Goal: Information Seeking & Learning: Learn about a topic

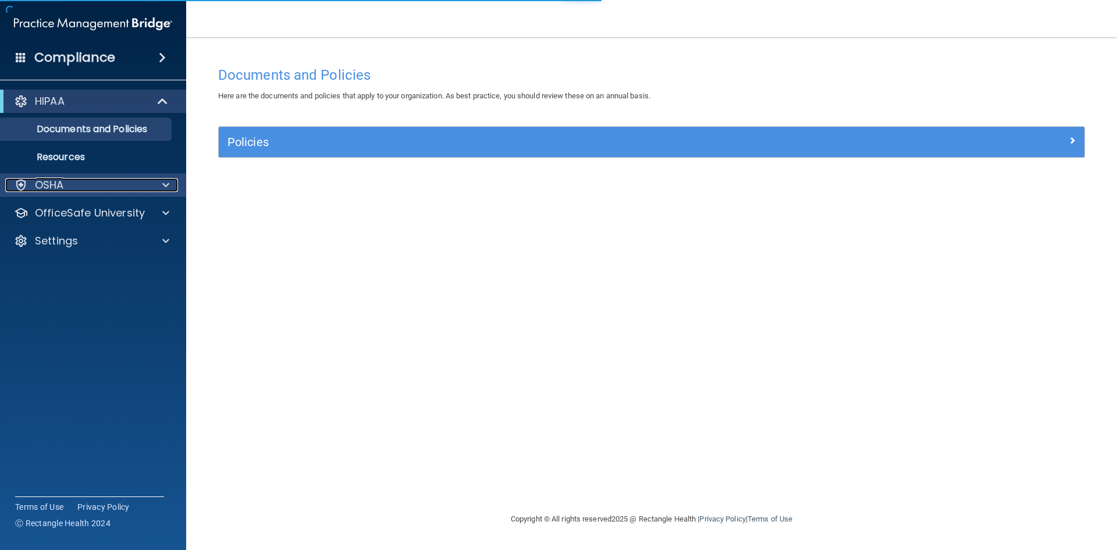
click at [55, 186] on p "OSHA" at bounding box center [49, 185] width 29 height 14
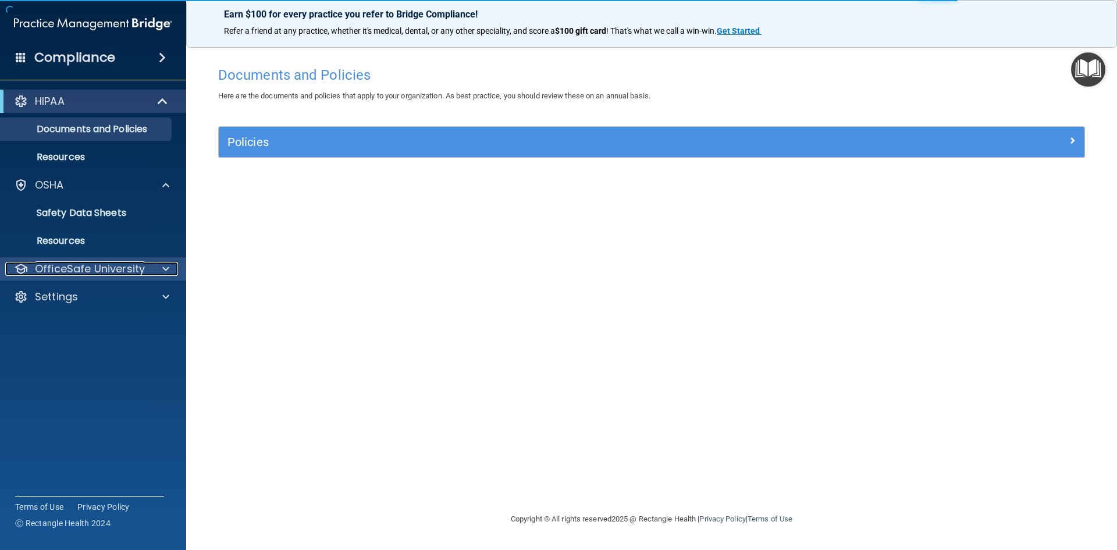
click at [56, 262] on p "OfficeSafe University" at bounding box center [90, 269] width 110 height 14
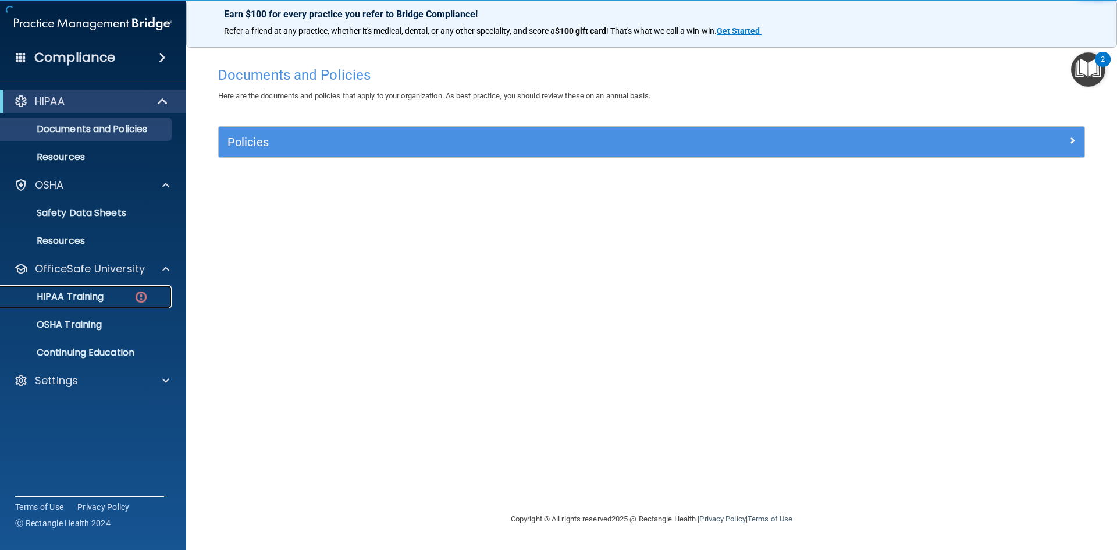
click at [67, 302] on p "HIPAA Training" at bounding box center [56, 297] width 96 height 12
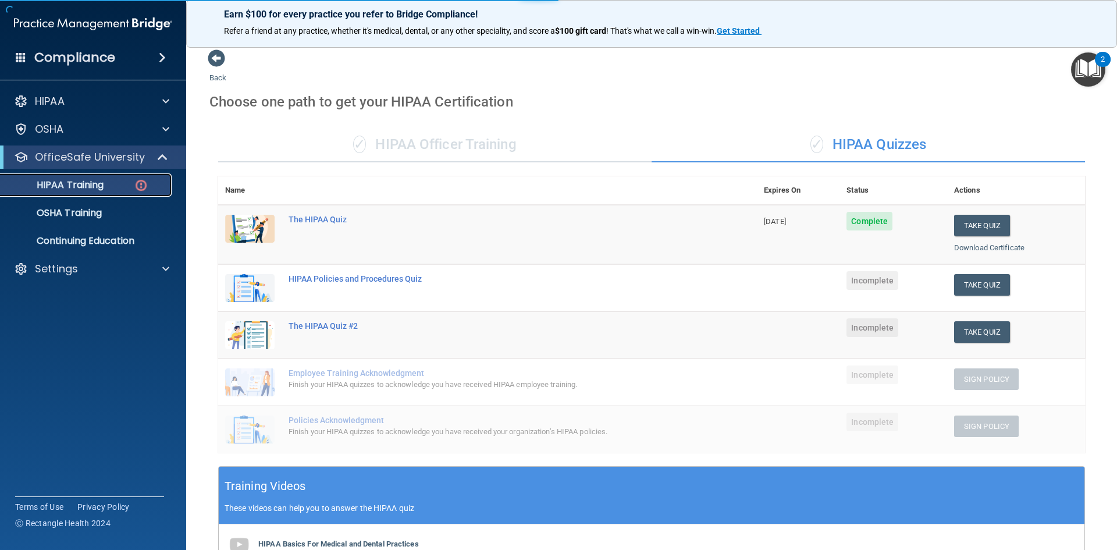
click at [57, 190] on p "HIPAA Training" at bounding box center [56, 185] width 96 height 12
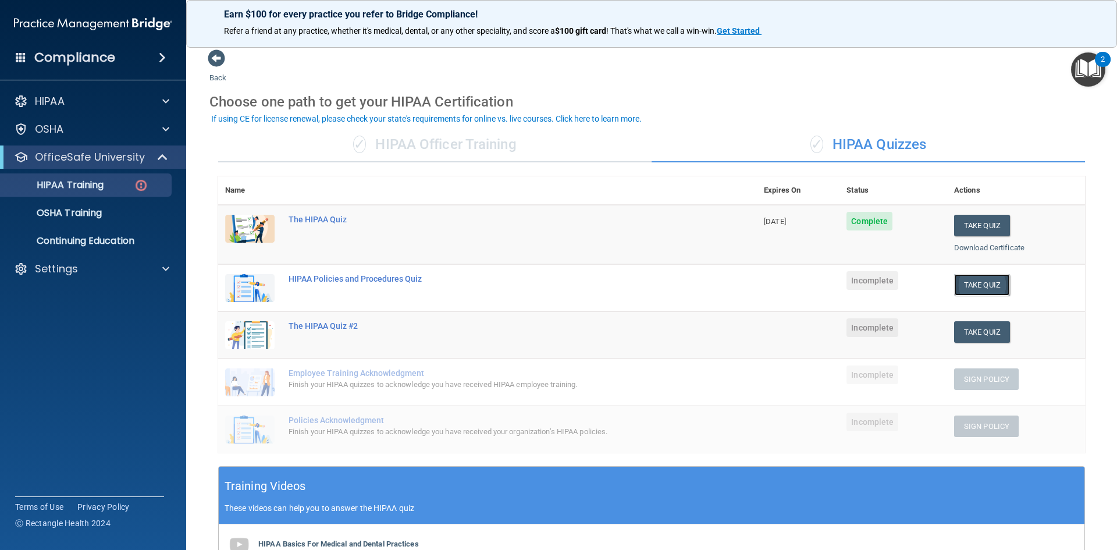
click at [974, 285] on button "Take Quiz" at bounding box center [982, 285] width 56 height 22
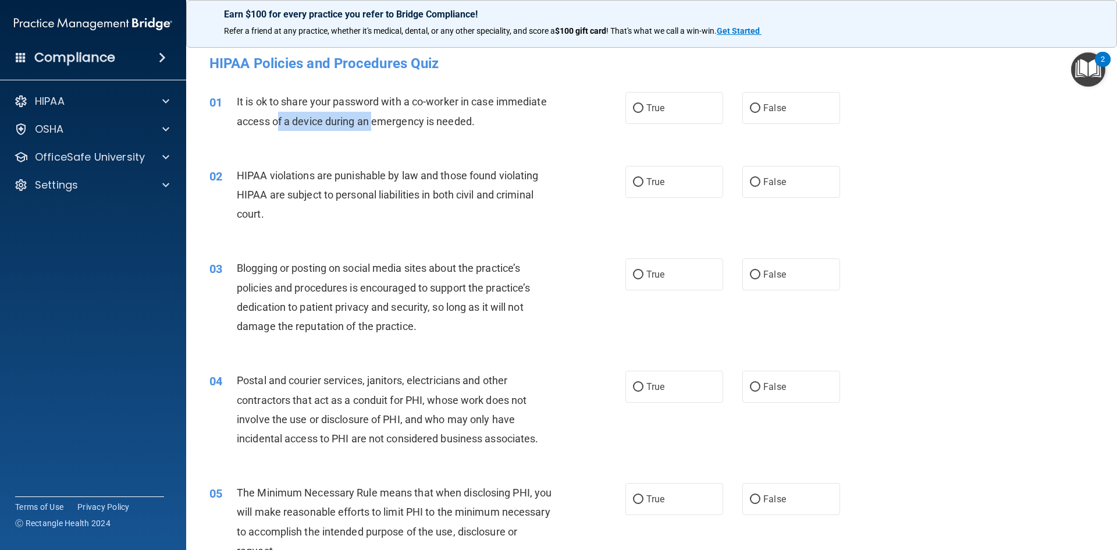
drag, startPoint x: 278, startPoint y: 112, endPoint x: 373, endPoint y: 130, distance: 97.2
click at [373, 130] on div "It is ok to share your password with a co-worker in case immediate access of a …" at bounding box center [399, 111] width 325 height 38
click at [315, 151] on div "02 HIPAA violations are punishable by law and those found violating HIPAA are s…" at bounding box center [652, 197] width 902 height 93
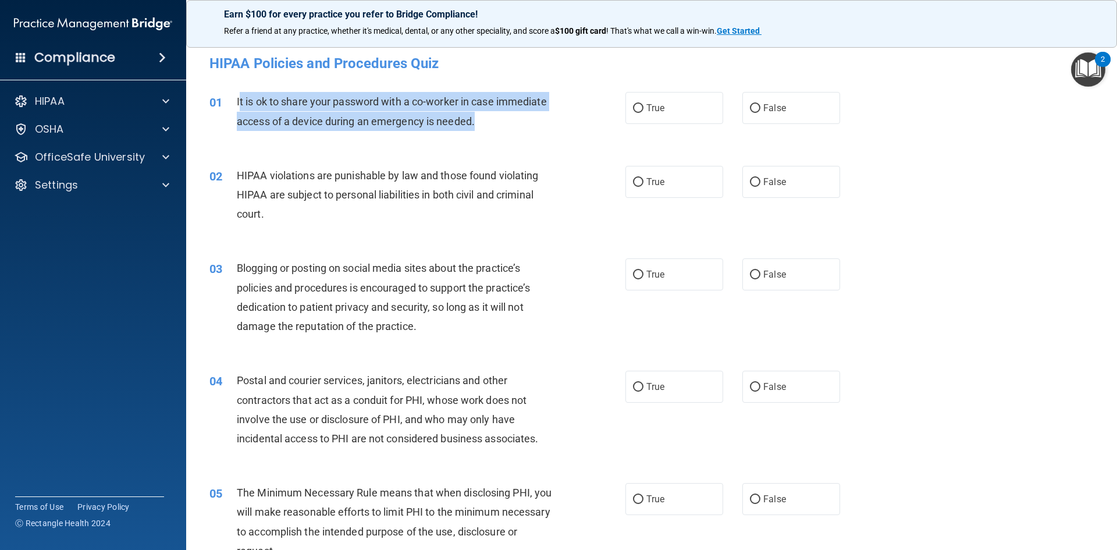
drag, startPoint x: 240, startPoint y: 98, endPoint x: 491, endPoint y: 114, distance: 252.4
click at [491, 114] on div "It is ok to share your password with a co-worker in case immediate access of a …" at bounding box center [399, 111] width 325 height 38
click at [491, 116] on div "It is ok to share your password with a co-worker in case immediate access of a …" at bounding box center [399, 111] width 325 height 38
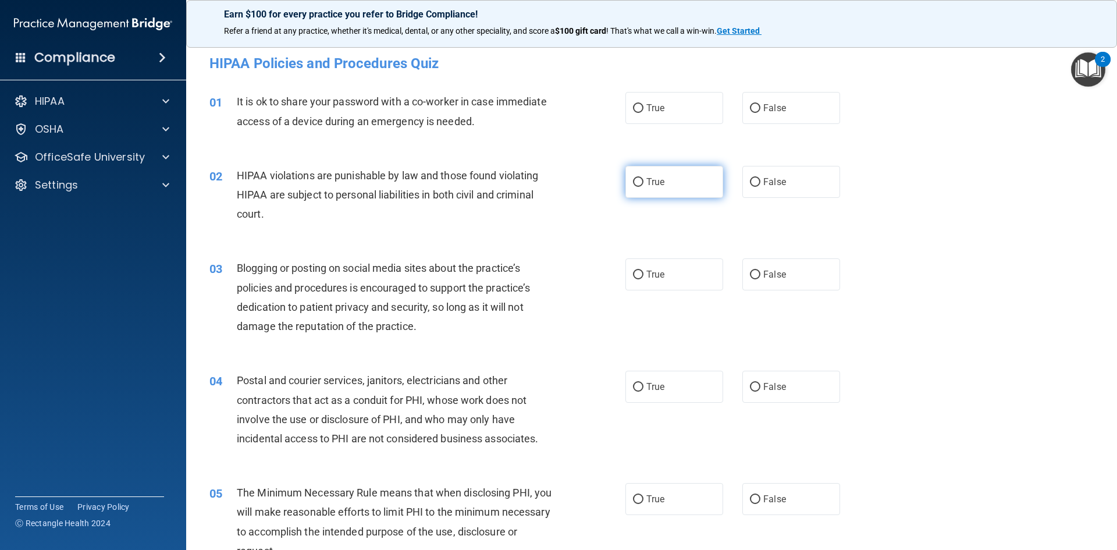
click at [647, 187] on span "True" at bounding box center [655, 181] width 18 height 11
click at [643, 187] on input "True" at bounding box center [638, 182] width 10 height 9
radio input "true"
click at [640, 105] on label "True" at bounding box center [674, 108] width 98 height 32
click at [640, 105] on input "True" at bounding box center [638, 108] width 10 height 9
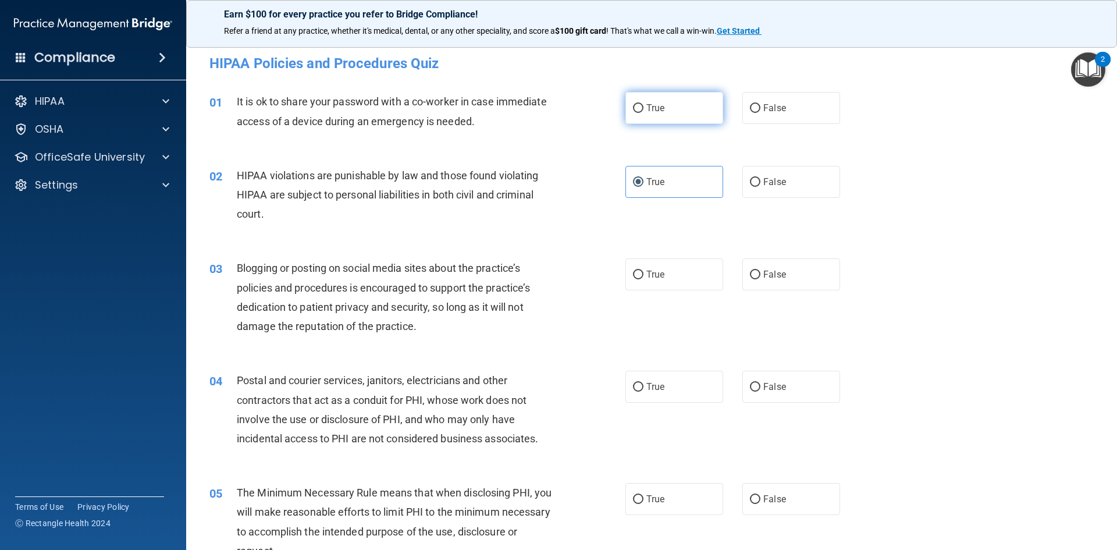
radio input "true"
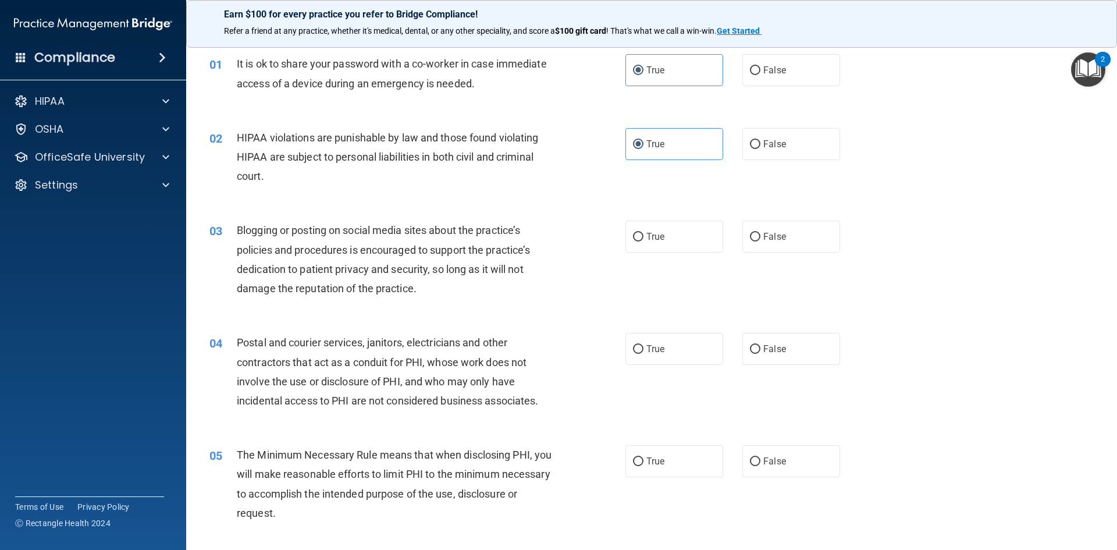
scroll to position [58, 0]
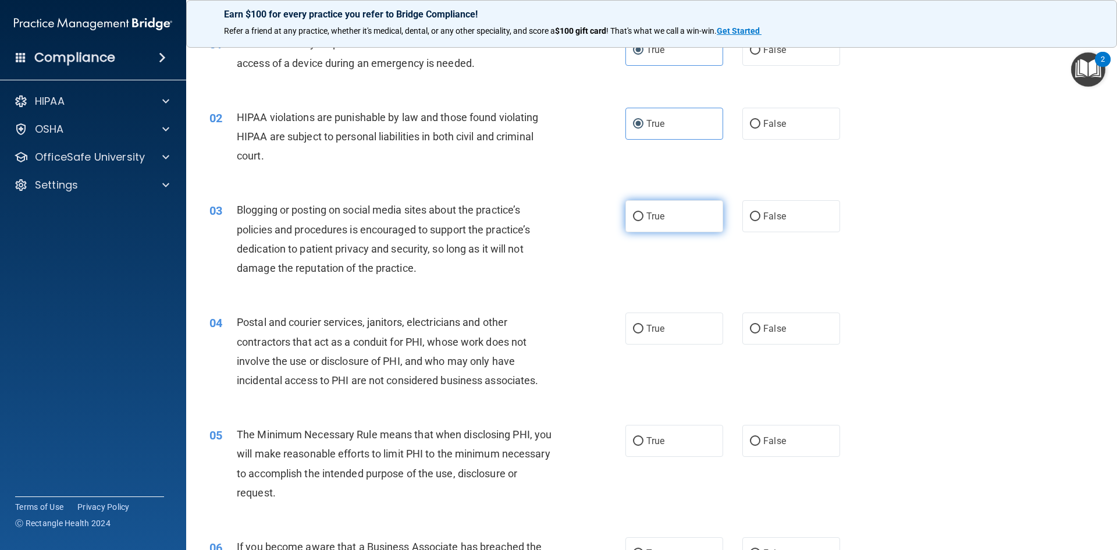
click at [625, 211] on label "True" at bounding box center [674, 216] width 98 height 32
click at [633, 212] on input "True" at bounding box center [638, 216] width 10 height 9
radio input "true"
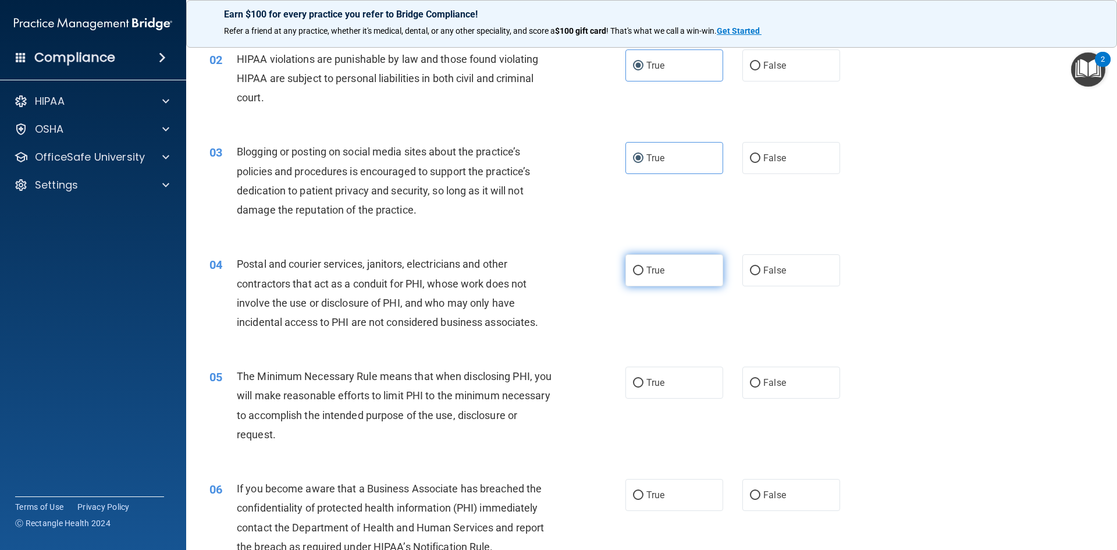
click at [661, 279] on label "True" at bounding box center [674, 270] width 98 height 32
click at [643, 275] on input "True" at bounding box center [638, 270] width 10 height 9
radio input "true"
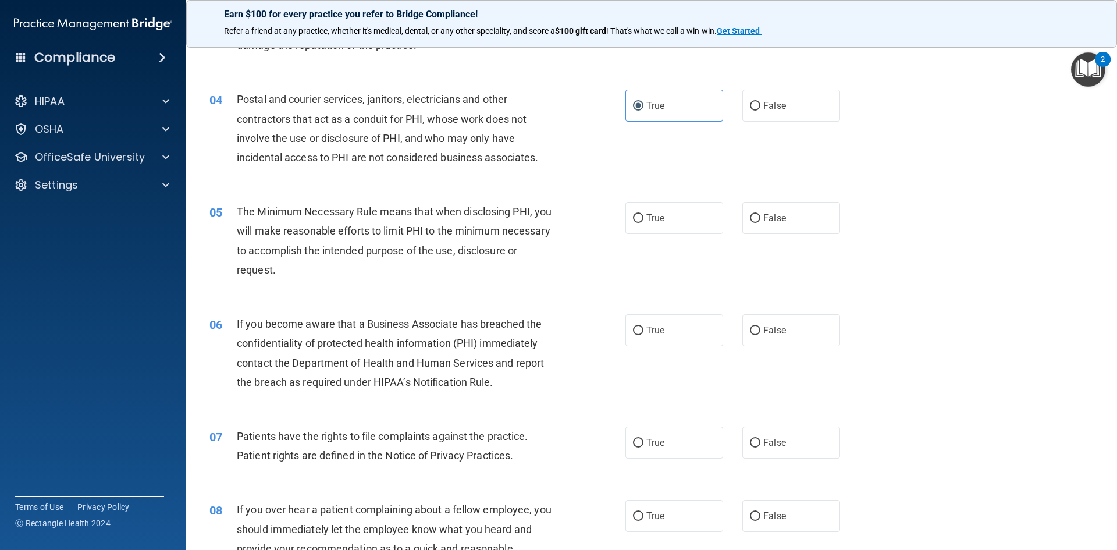
scroll to position [291, 0]
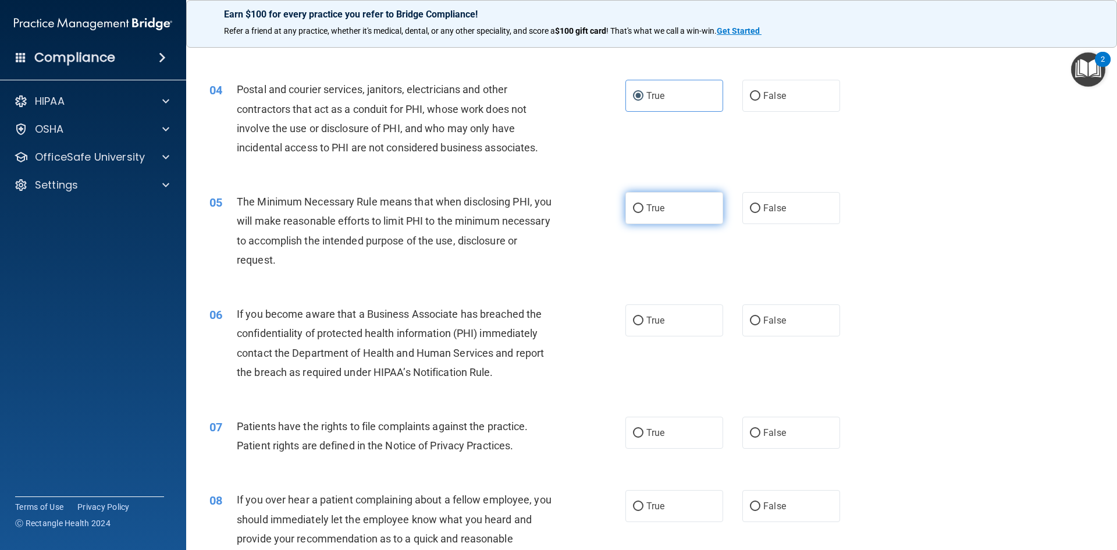
click at [662, 213] on label "True" at bounding box center [674, 208] width 98 height 32
click at [643, 213] on input "True" at bounding box center [638, 208] width 10 height 9
radio input "true"
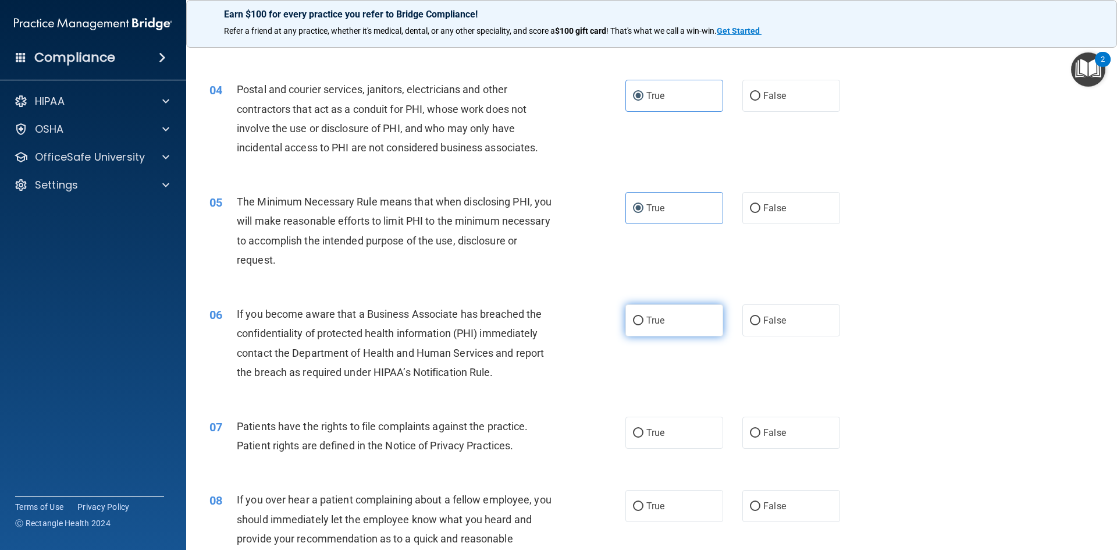
click at [643, 326] on label "True" at bounding box center [674, 320] width 98 height 32
click at [643, 325] on input "True" at bounding box center [638, 320] width 10 height 9
radio input "true"
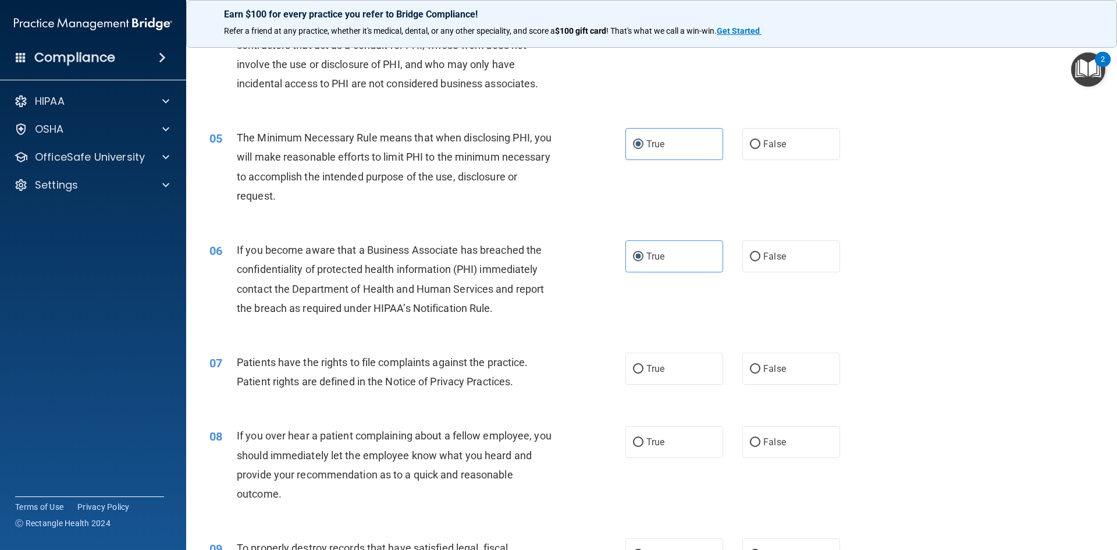
scroll to position [465, 0]
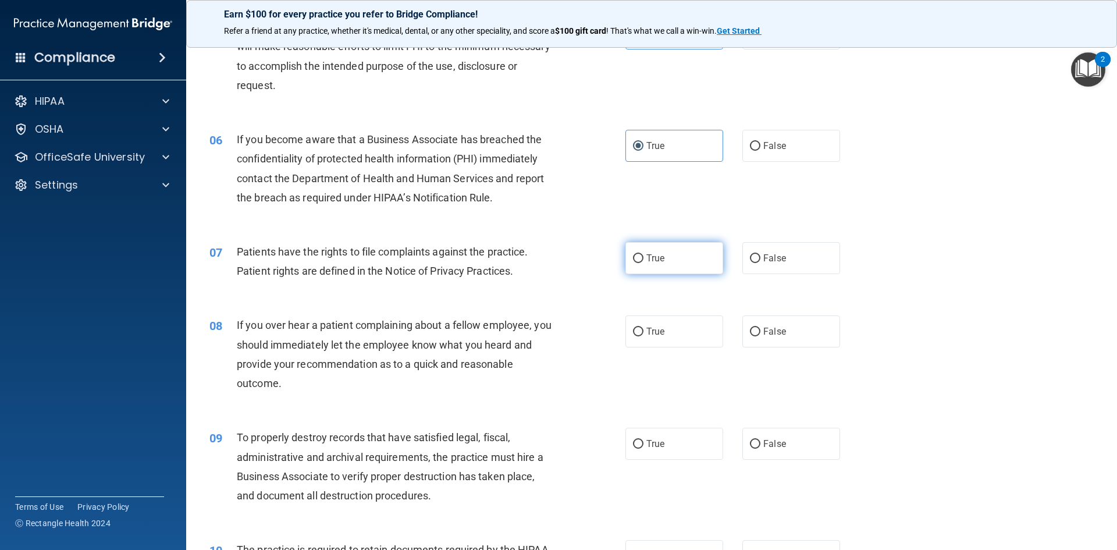
click at [657, 262] on span "True" at bounding box center [655, 257] width 18 height 11
click at [643, 262] on input "True" at bounding box center [638, 258] width 10 height 9
radio input "true"
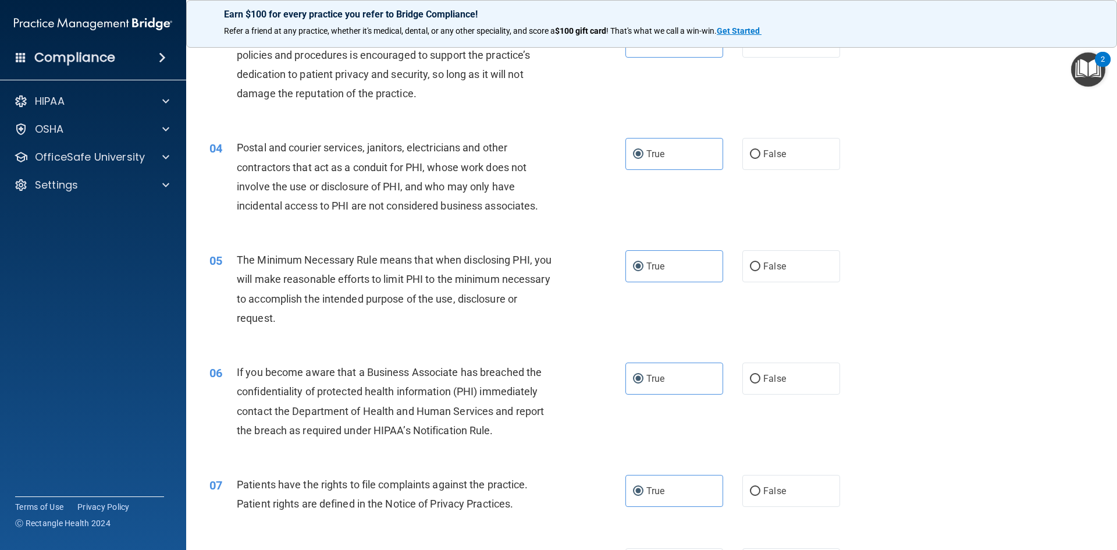
scroll to position [174, 0]
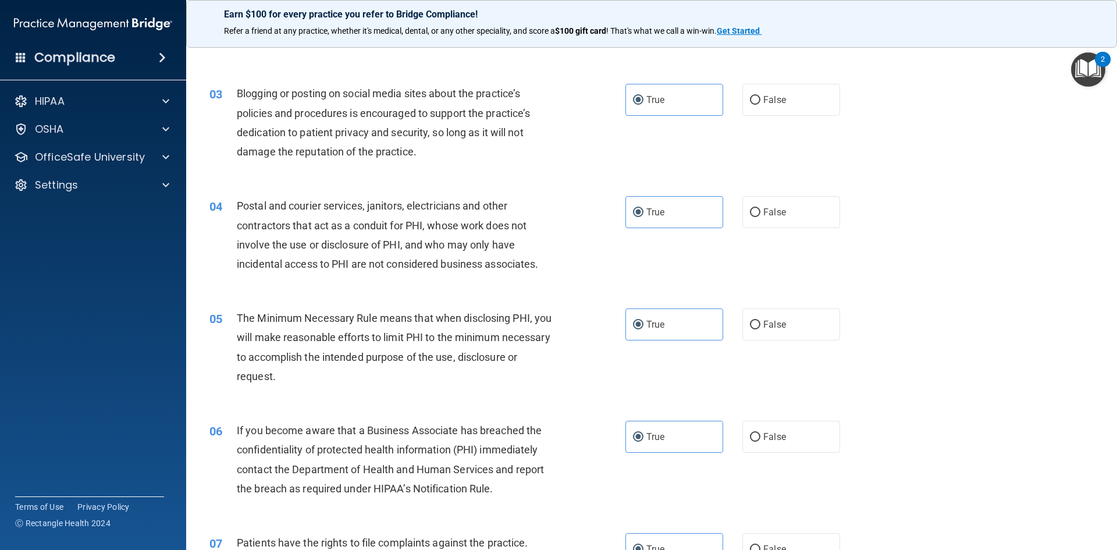
drag, startPoint x: 264, startPoint y: 361, endPoint x: 430, endPoint y: 400, distance: 170.9
click at [430, 400] on div "05 The Minimum Necessary Rule means that when disclosing PHI, you will make rea…" at bounding box center [652, 350] width 902 height 112
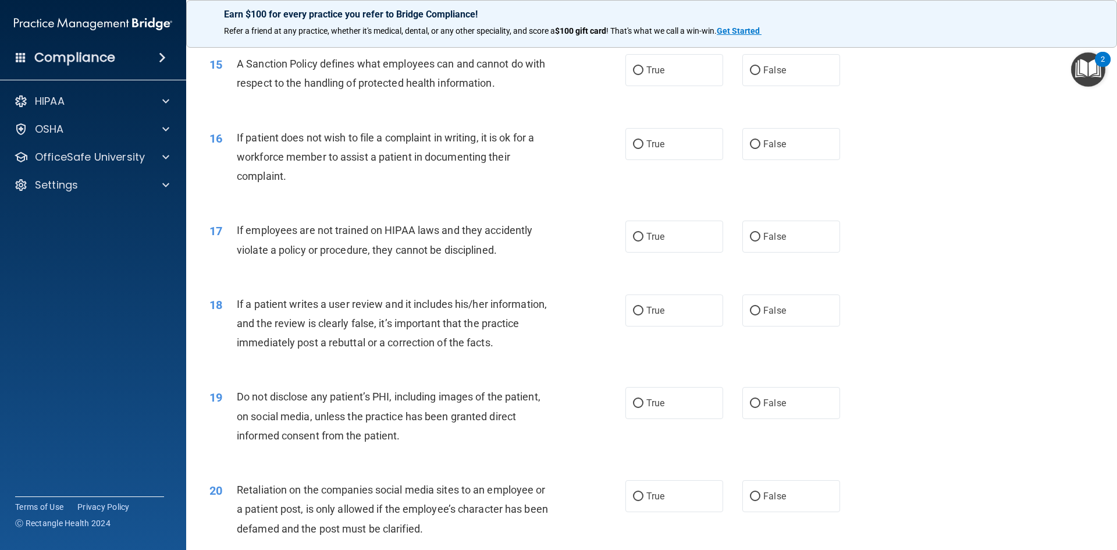
scroll to position [1803, 0]
